Goal: Task Accomplishment & Management: Complete application form

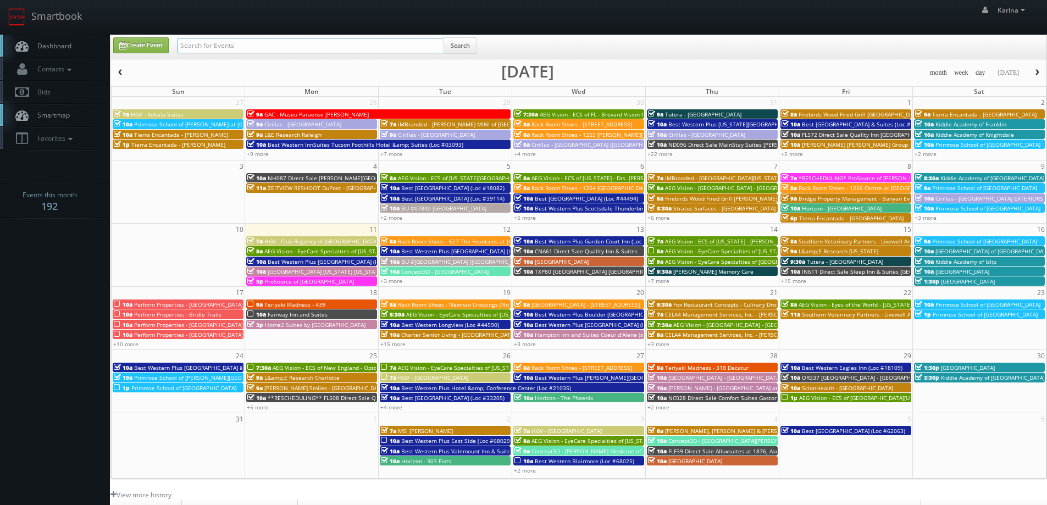
click at [207, 46] on input "text" at bounding box center [310, 45] width 267 height 15
type input "annapolis"
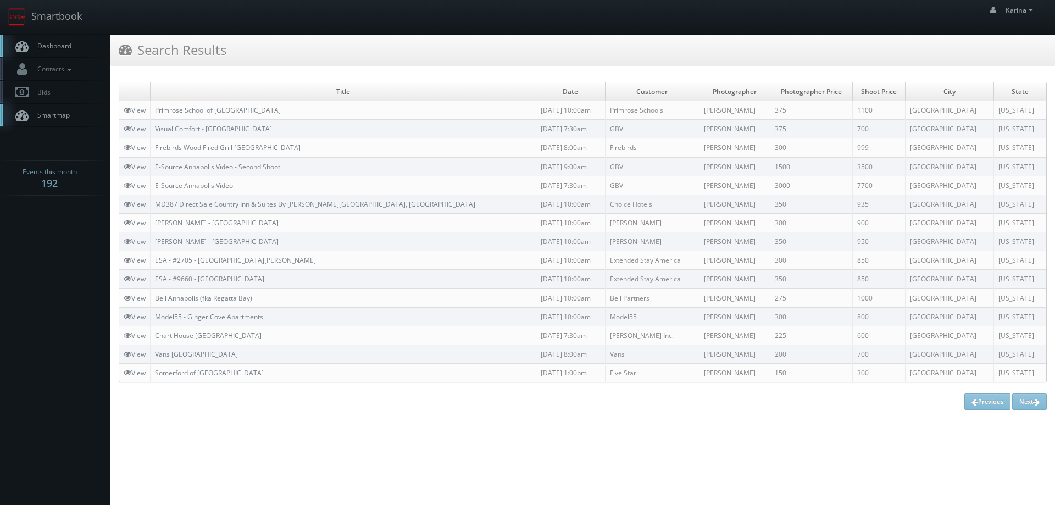
click at [83, 267] on body "Smartbook Toggle Side Navigation Toggle Top Navigation Karina Karina Profile Lo…" at bounding box center [527, 209] width 1055 height 418
click at [59, 46] on span "Dashboard" at bounding box center [52, 45] width 40 height 9
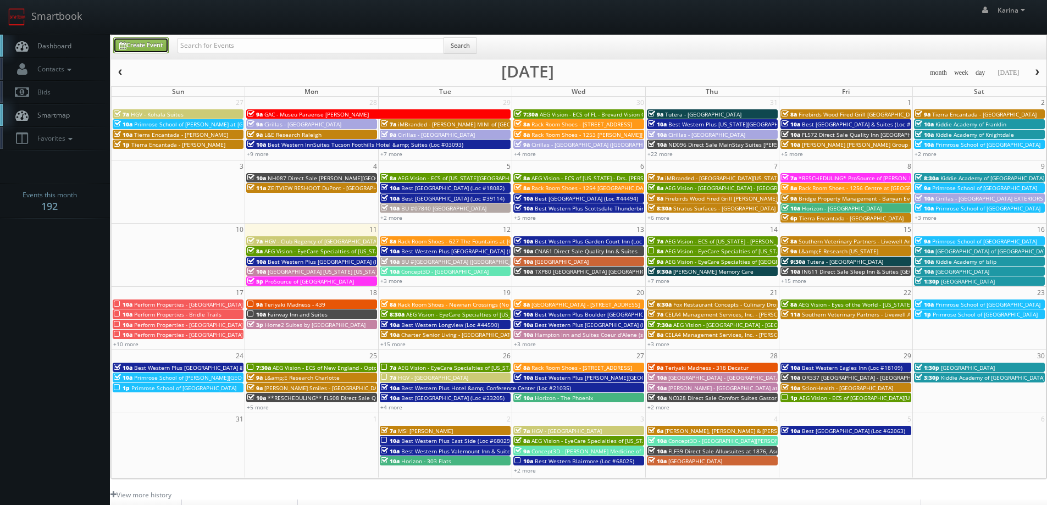
click at [151, 42] on link "Create Event" at bounding box center [140, 45] width 55 height 16
type input "[DATE]"
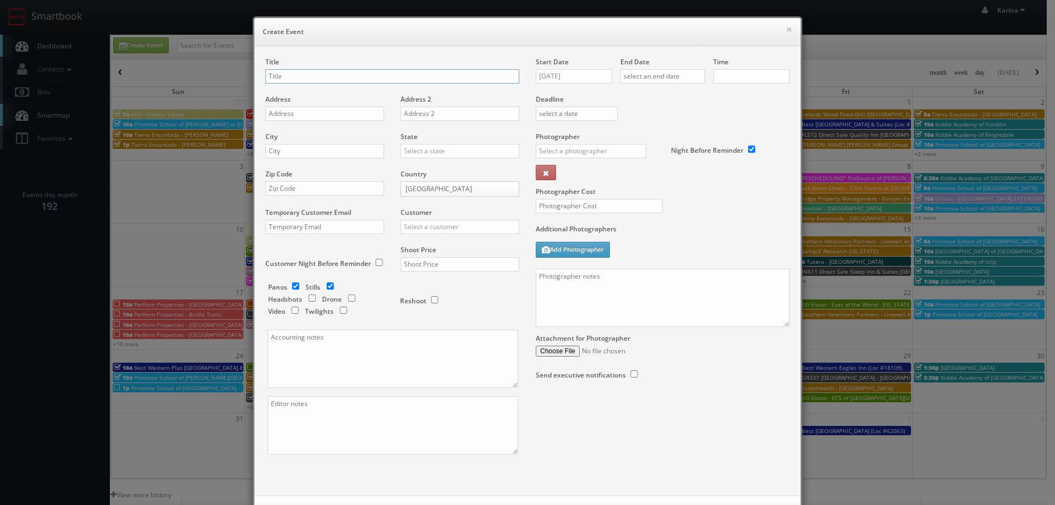
checkbox input "true"
type input "10:00am"
checkbox input "true"
type input "Kushner - River House Apartments"
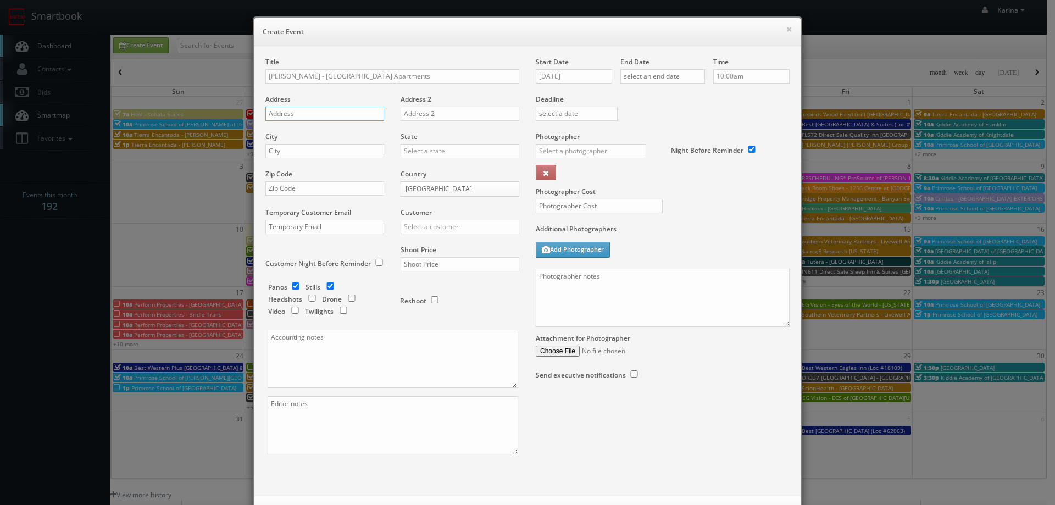
click at [289, 112] on input "text" at bounding box center [324, 114] width 119 height 14
paste input "4253 Llewellyn Ave"
type input "4253 Llewellyn Ave"
click at [302, 152] on input "text" at bounding box center [324, 151] width 119 height 14
paste input "4253 Llewellyn Ave"
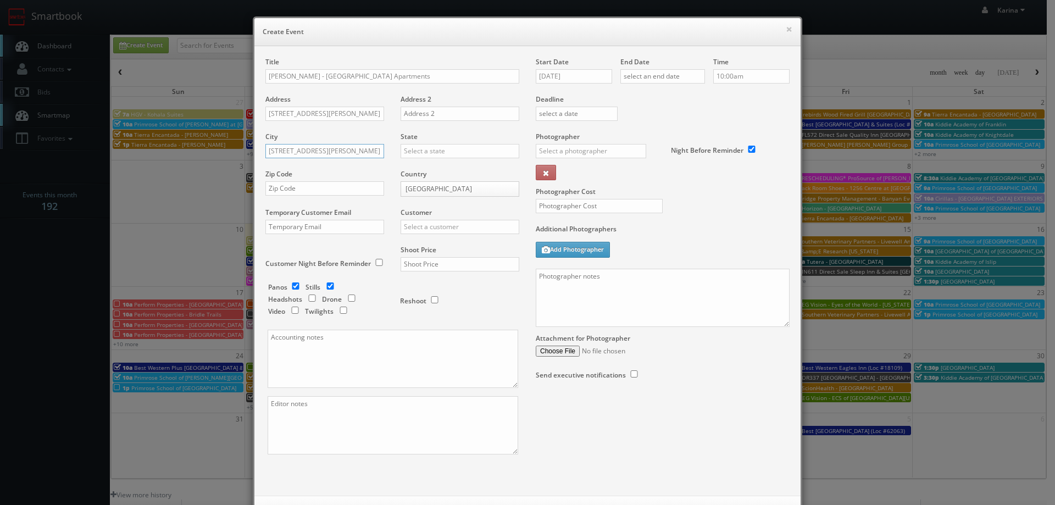
drag, startPoint x: 346, startPoint y: 144, endPoint x: 250, endPoint y: 146, distance: 95.6
click at [254, 147] on div "Title Kushner - River House Apartments Address 4253 Llewellyn Ave Address 2 Cit…" at bounding box center [527, 270] width 546 height 449
type input "Norfolk"
click at [417, 167] on div "Virginia" at bounding box center [460, 169] width 118 height 18
type input "Virginia"
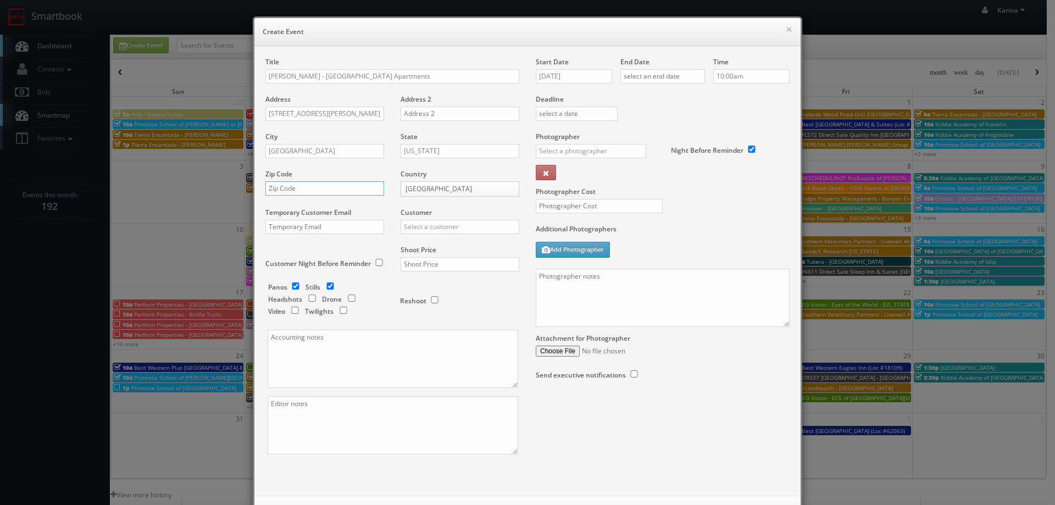
click at [281, 187] on input "text" at bounding box center [324, 188] width 119 height 14
type input "23504"
click at [429, 232] on input "text" at bounding box center [460, 227] width 119 height 14
click at [434, 242] on div "AEG Vision" at bounding box center [460, 245] width 118 height 18
type input "AEG Vision"
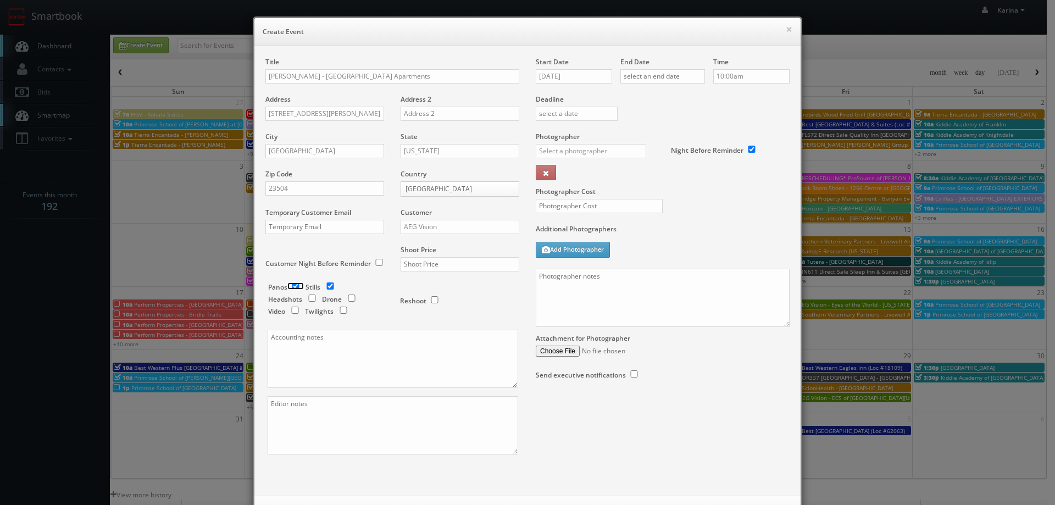
click at [292, 286] on input "checkbox" at bounding box center [295, 285] width 16 height 7
checkbox input "false"
click at [443, 268] on input "text" at bounding box center [460, 264] width 119 height 14
type input "900"
click at [583, 76] on input "08/11/2025" at bounding box center [574, 76] width 76 height 14
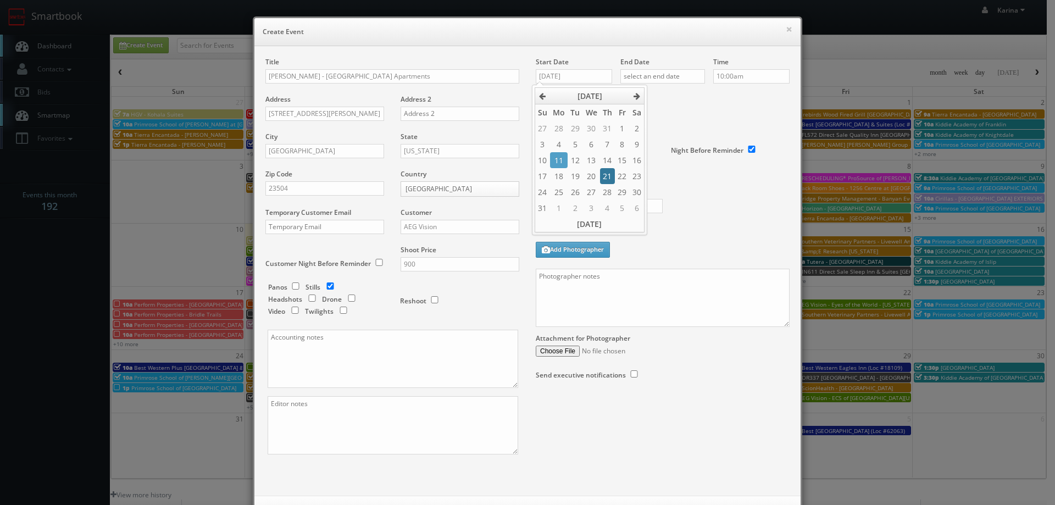
click at [604, 178] on td "21" at bounding box center [607, 176] width 15 height 16
type input "08/21/2025"
click at [666, 74] on input "text" at bounding box center [662, 76] width 85 height 14
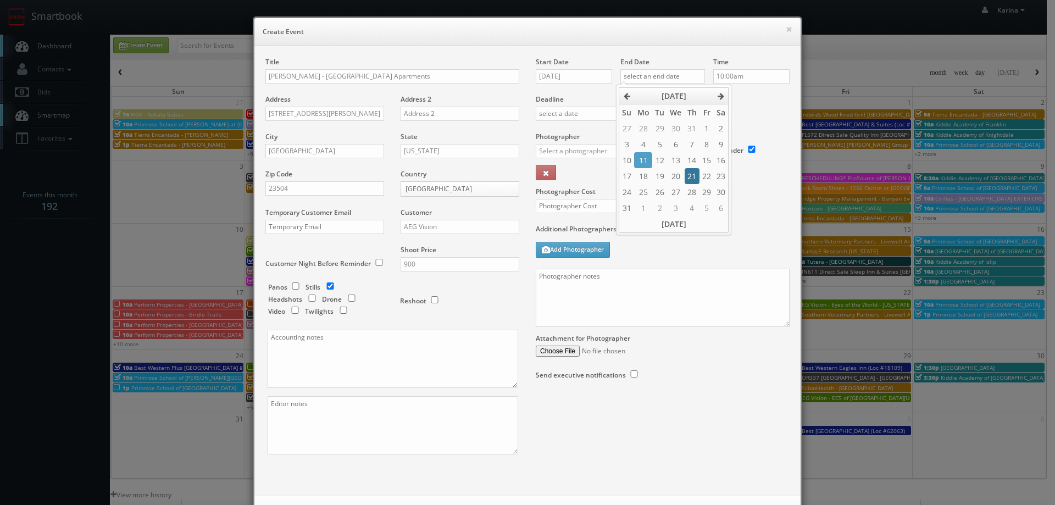
click at [690, 175] on td "21" at bounding box center [692, 176] width 15 height 16
type input "08/21/2025"
click at [751, 79] on input "10:00am" at bounding box center [751, 76] width 76 height 14
type input "2:00pm"
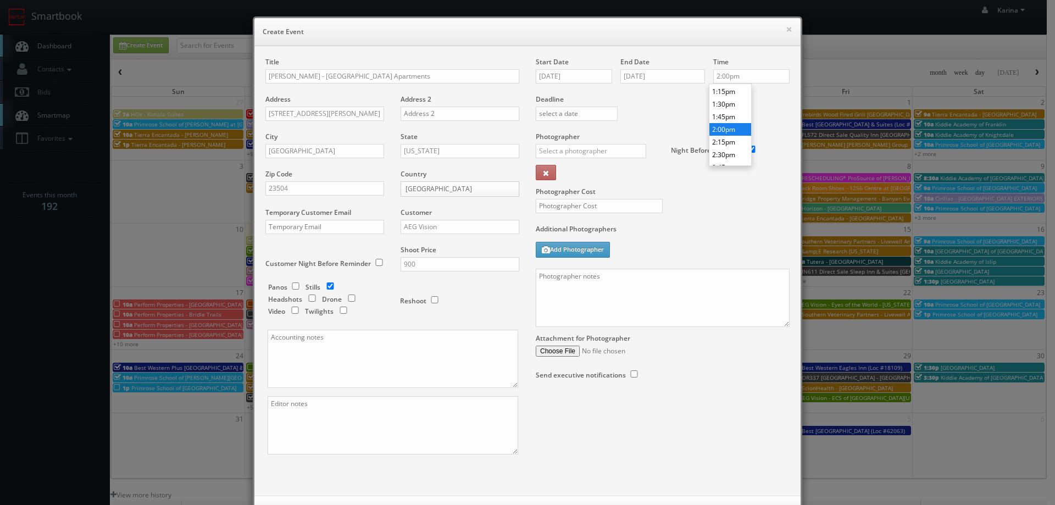
click at [728, 126] on li "2:00pm" at bounding box center [730, 129] width 42 height 13
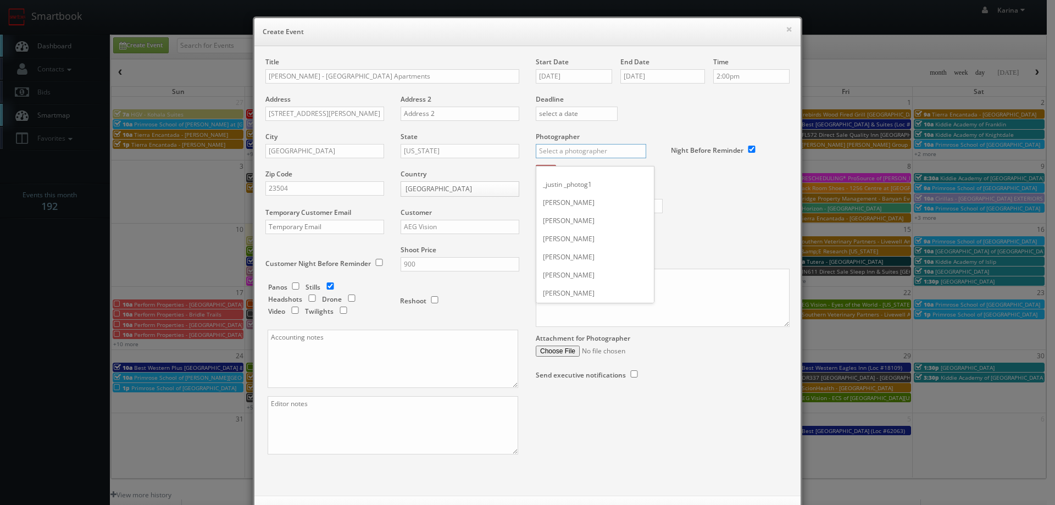
click at [578, 147] on input "text" at bounding box center [591, 151] width 110 height 14
click at [570, 264] on div "Matt Hildreth" at bounding box center [595, 266] width 118 height 18
type input "Matt Hildreth"
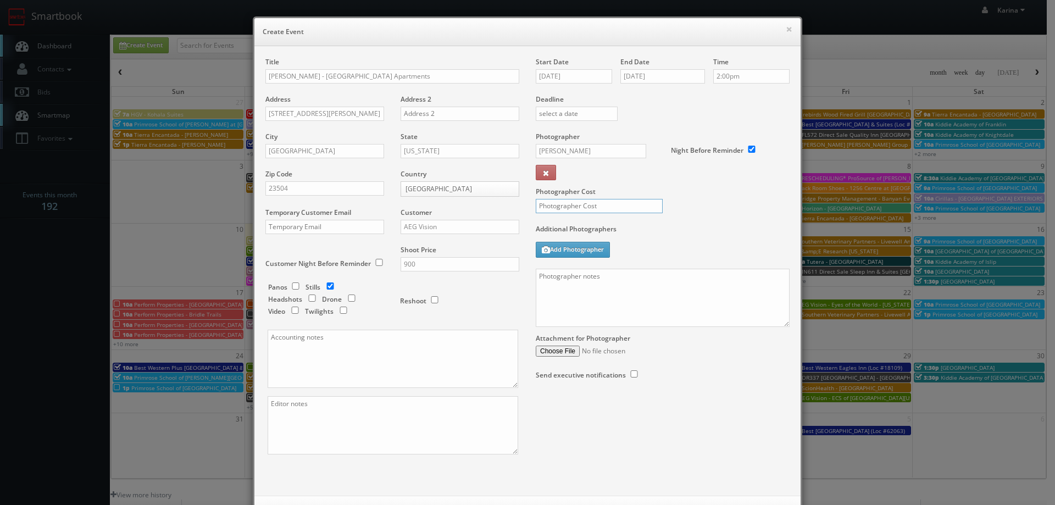
click at [563, 202] on input "text" at bounding box center [599, 206] width 127 height 14
type input "300"
click at [604, 279] on textarea at bounding box center [663, 298] width 254 height 58
click at [556, 276] on textarea at bounding box center [663, 298] width 254 height 58
type textarea "O"
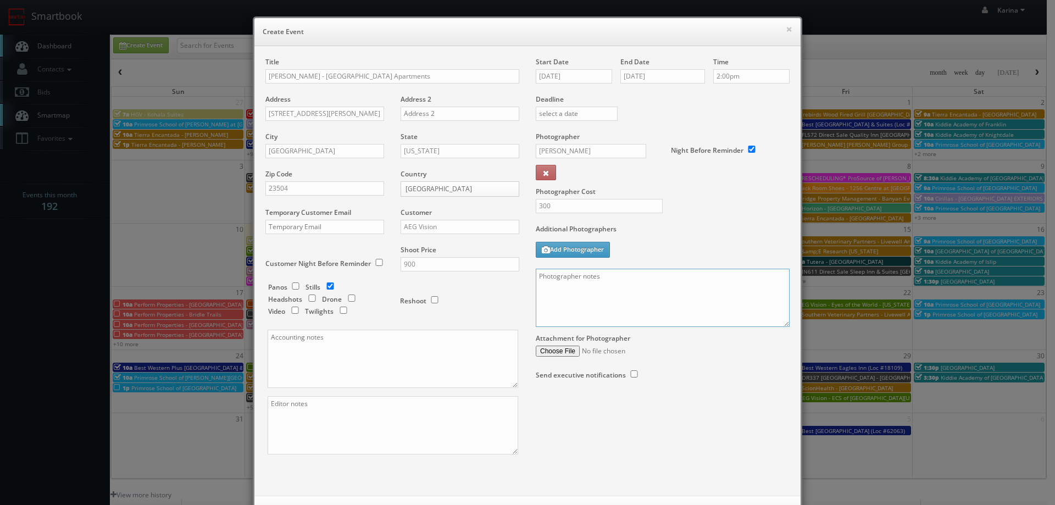
paste textarea "We need to deliver 30 stills to the client so we ask that you take at least 60 …"
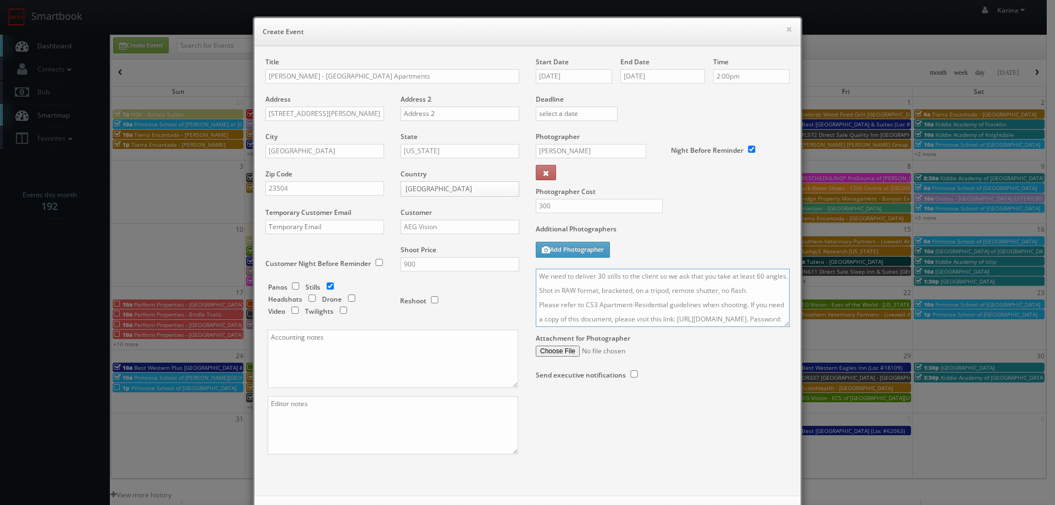
click at [536, 287] on textarea "We need to deliver 30 stills to the client so we ask that you take at least 60 …" at bounding box center [663, 298] width 254 height 58
click at [579, 289] on textarea "We need to deliver 30 stills to the client so we ask that you take at least 60 …" at bounding box center [663, 298] width 254 height 58
type textarea "We need to deliver 30 stills to the client so we ask that you take at least 60 …"
click at [742, 216] on div "Photographer Cost 300" at bounding box center [663, 178] width 270 height 92
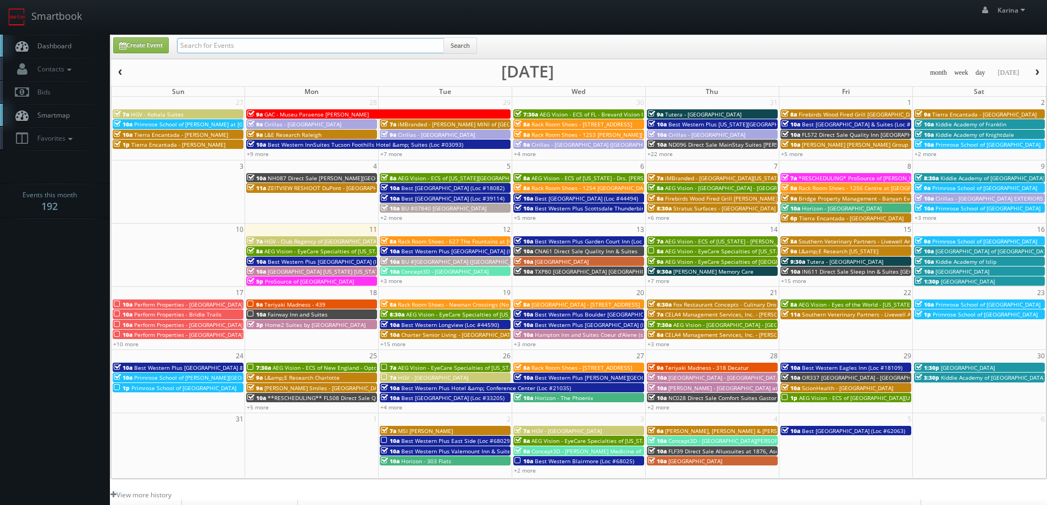
click at [218, 48] on input "text" at bounding box center [310, 45] width 267 height 15
type input "kushner"
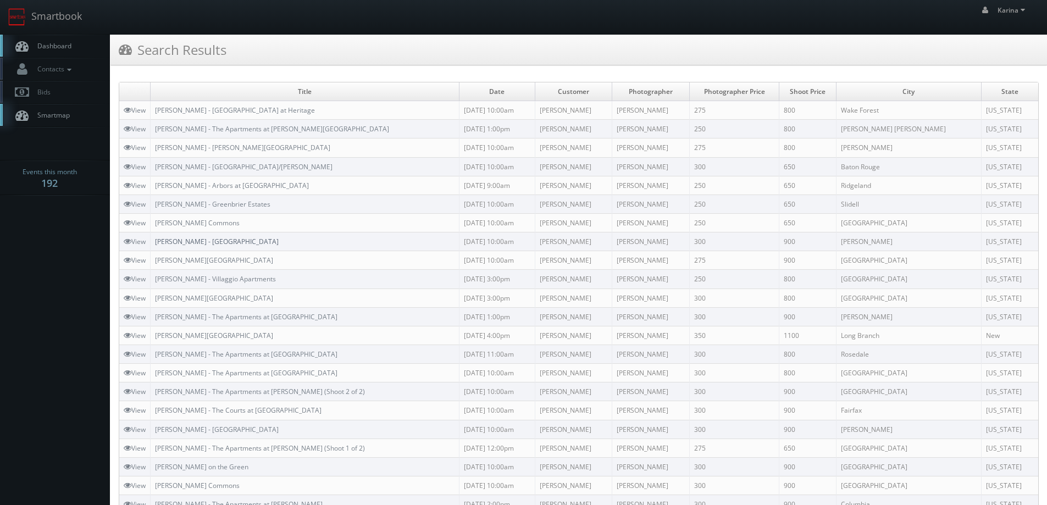
click at [203, 246] on link "Kushner - Midtown Row" at bounding box center [217, 241] width 124 height 9
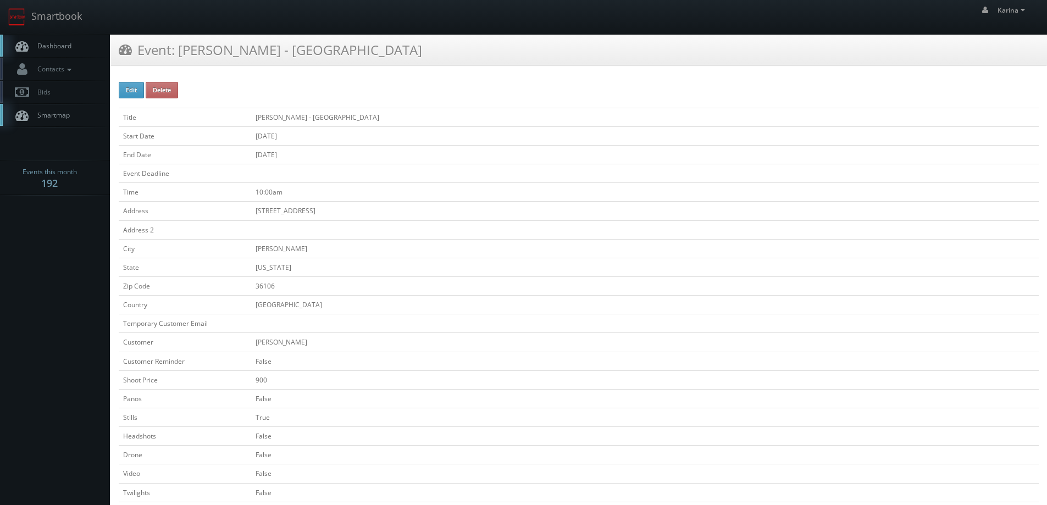
scroll to position [220, 0]
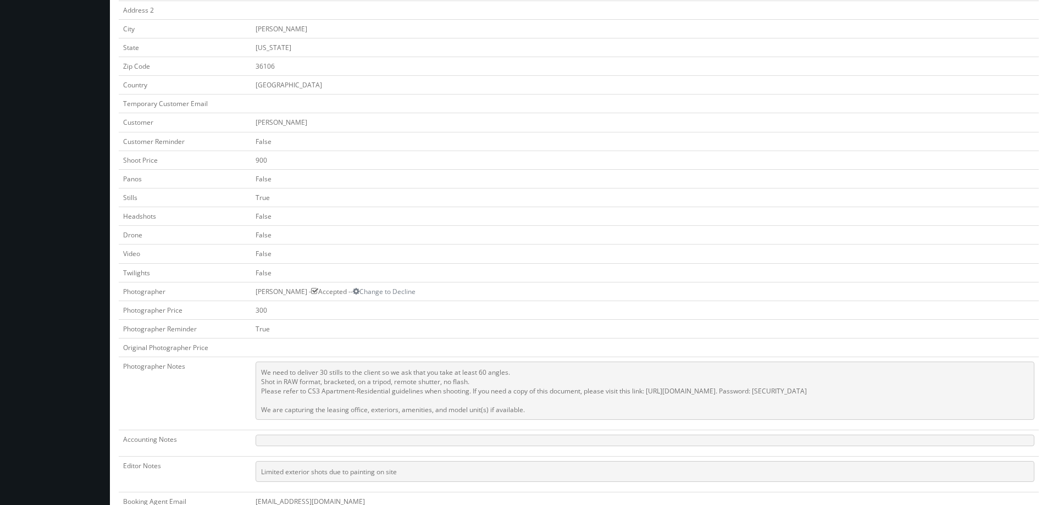
drag, startPoint x: 517, startPoint y: 411, endPoint x: 236, endPoint y: 379, distance: 282.1
click at [236, 379] on tr "Photographer Notes We need to deliver 30 stills to the client so we ask that yo…" at bounding box center [579, 393] width 920 height 73
copy tr "We need to deliver 30 stills to the client so we ask that you take at least 60 …"
click at [526, 142] on td "False" at bounding box center [644, 141] width 787 height 19
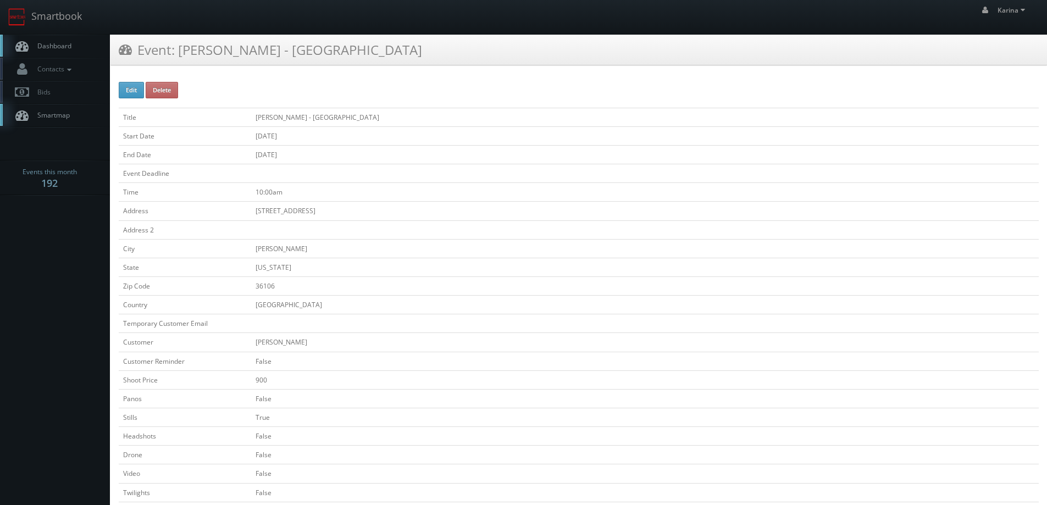
click at [68, 47] on span "Dashboard" at bounding box center [52, 45] width 40 height 9
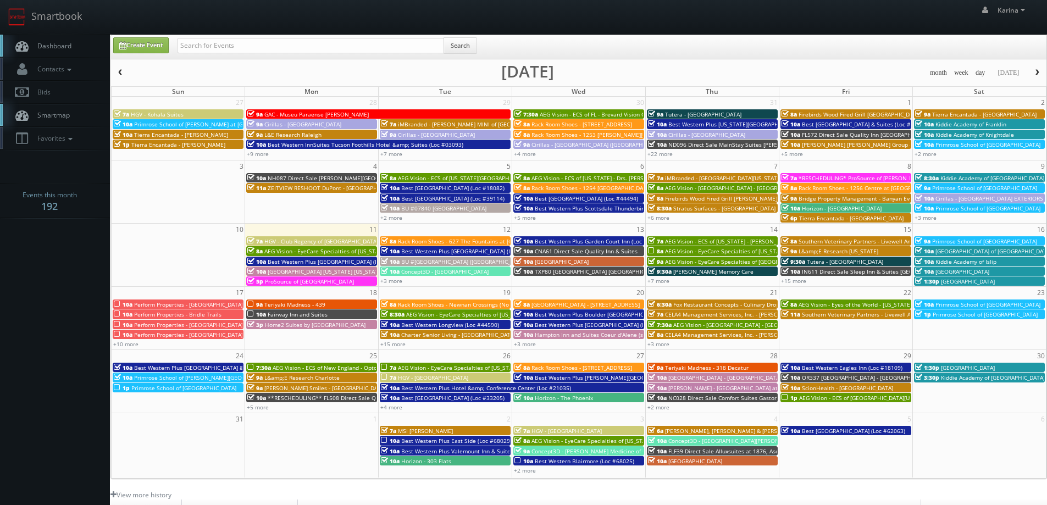
click at [57, 48] on span "Dashboard" at bounding box center [52, 45] width 40 height 9
click at [60, 44] on span "Dashboard" at bounding box center [52, 45] width 40 height 9
click at [197, 40] on input "text" at bounding box center [310, 45] width 267 height 15
click at [237, 46] on input "text" at bounding box center [310, 45] width 267 height 15
drag, startPoint x: 236, startPoint y: 46, endPoint x: 194, endPoint y: 42, distance: 42.5
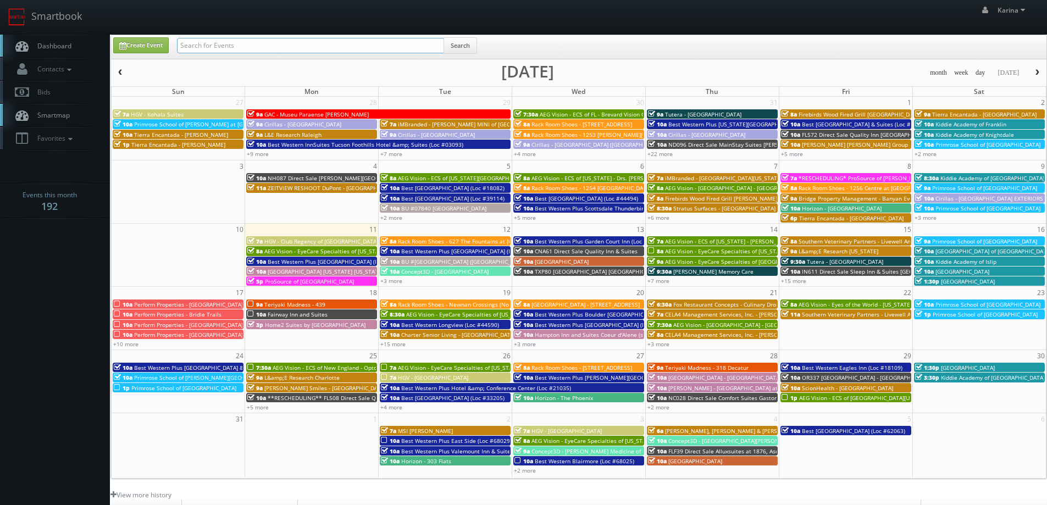
click at [194, 42] on input "text" at bounding box center [310, 45] width 267 height 15
drag, startPoint x: 193, startPoint y: 42, endPoint x: 186, endPoint y: 48, distance: 9.8
click at [186, 48] on input "text" at bounding box center [310, 45] width 267 height 15
click at [211, 46] on input "text" at bounding box center [310, 45] width 267 height 15
paste input "EyeCare Specialties of New Jersey - In Focus Vision Center"
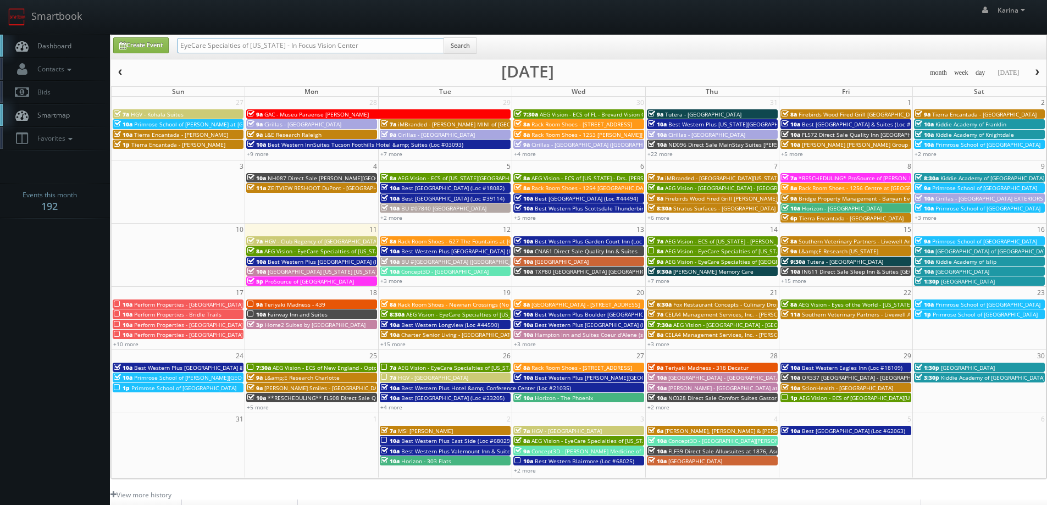
type input "EyeCare Specialties of New Jersey - In Focus Vision Center"
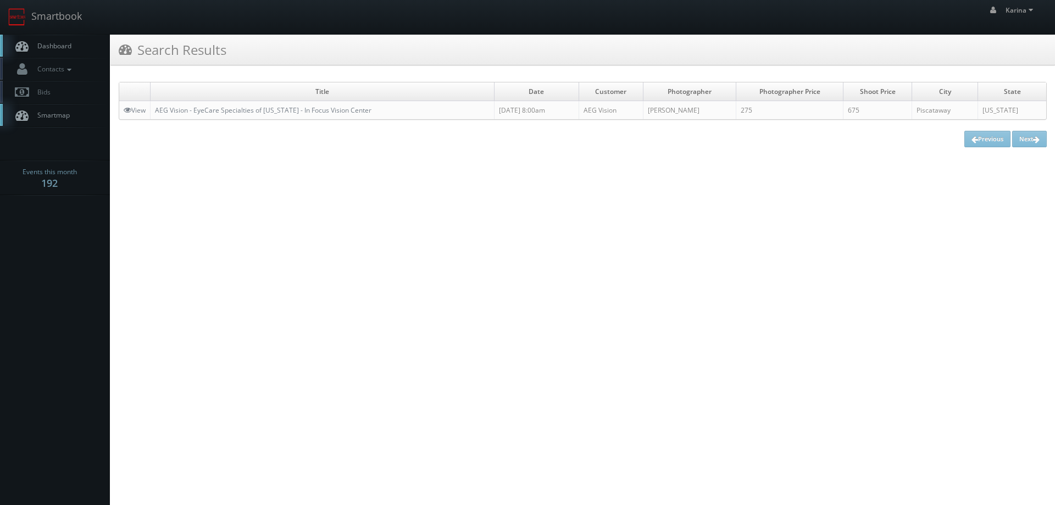
click at [66, 45] on span "Dashboard" at bounding box center [52, 45] width 40 height 9
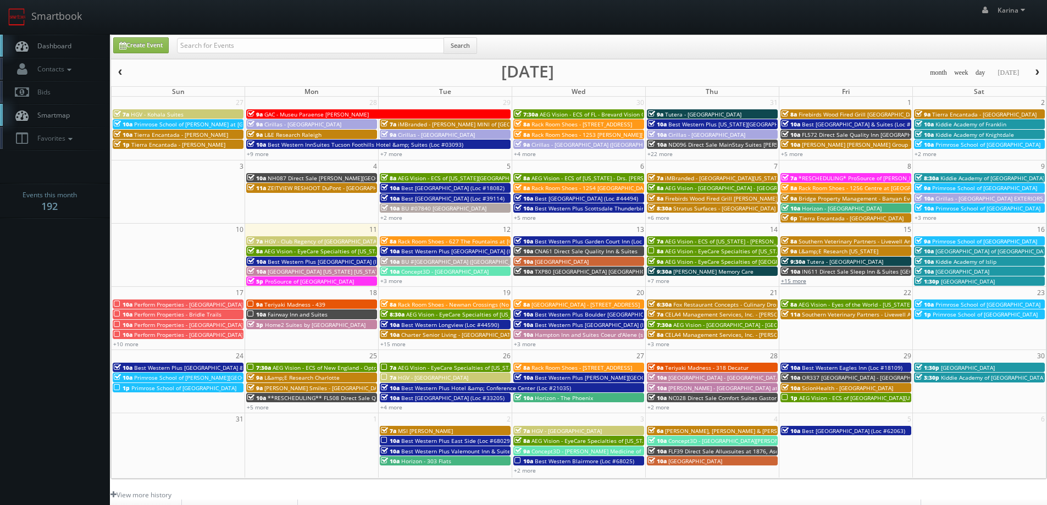
click at [801, 282] on link "+15 more" at bounding box center [793, 281] width 25 height 8
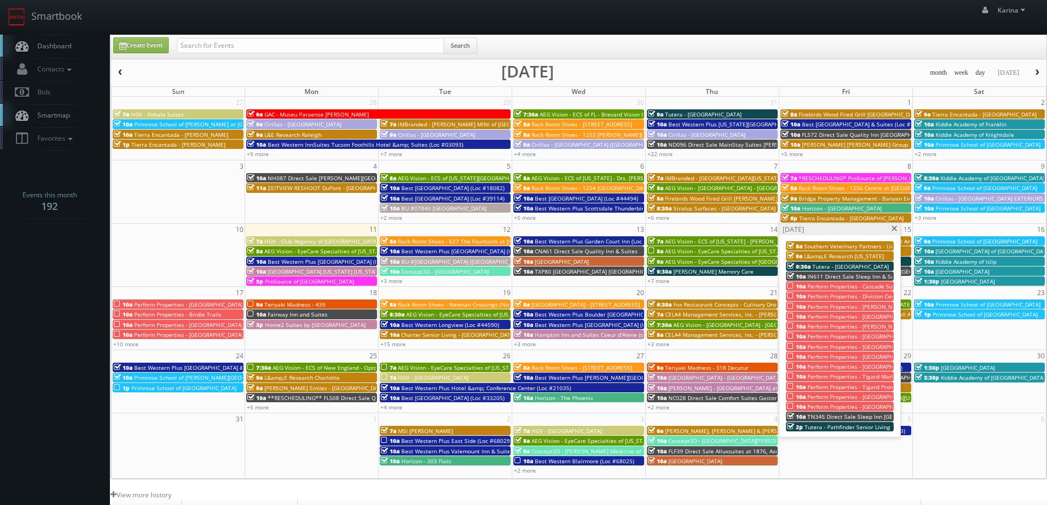
click at [893, 232] on div "[DATE]" at bounding box center [839, 230] width 121 height 12
click at [893, 227] on span at bounding box center [894, 229] width 7 height 6
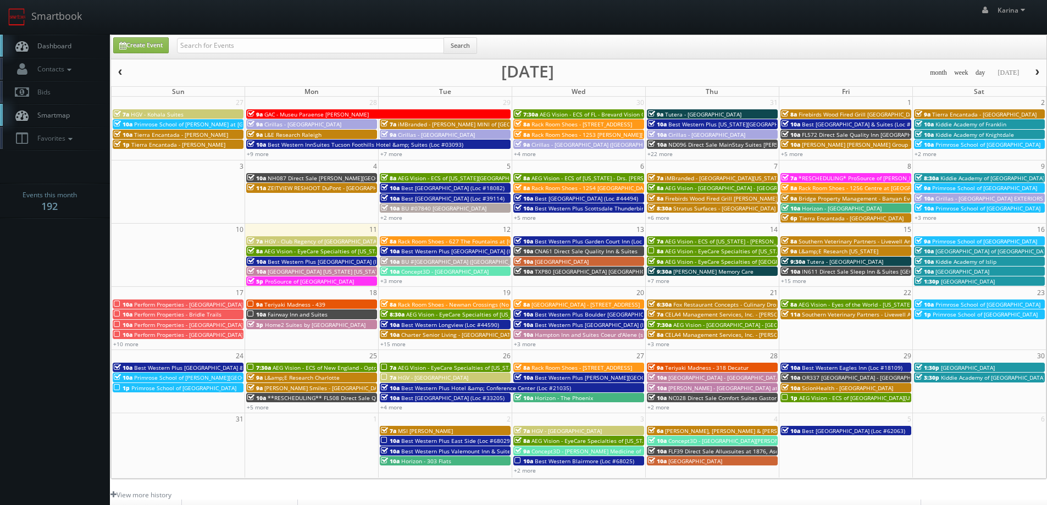
click at [79, 43] on link "Dashboard" at bounding box center [55, 46] width 110 height 23
click at [49, 48] on span "Dashboard" at bounding box center [52, 45] width 40 height 9
click at [75, 39] on link "Dashboard" at bounding box center [55, 46] width 110 height 23
